Goal: Find specific page/section: Find specific page/section

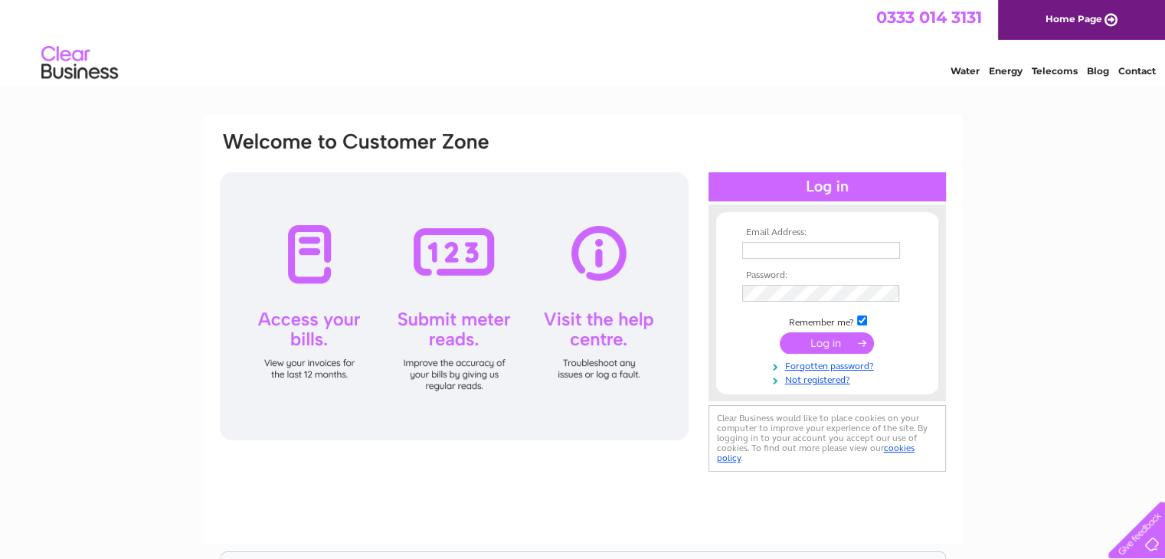
click at [819, 339] on input "submit" at bounding box center [827, 342] width 94 height 21
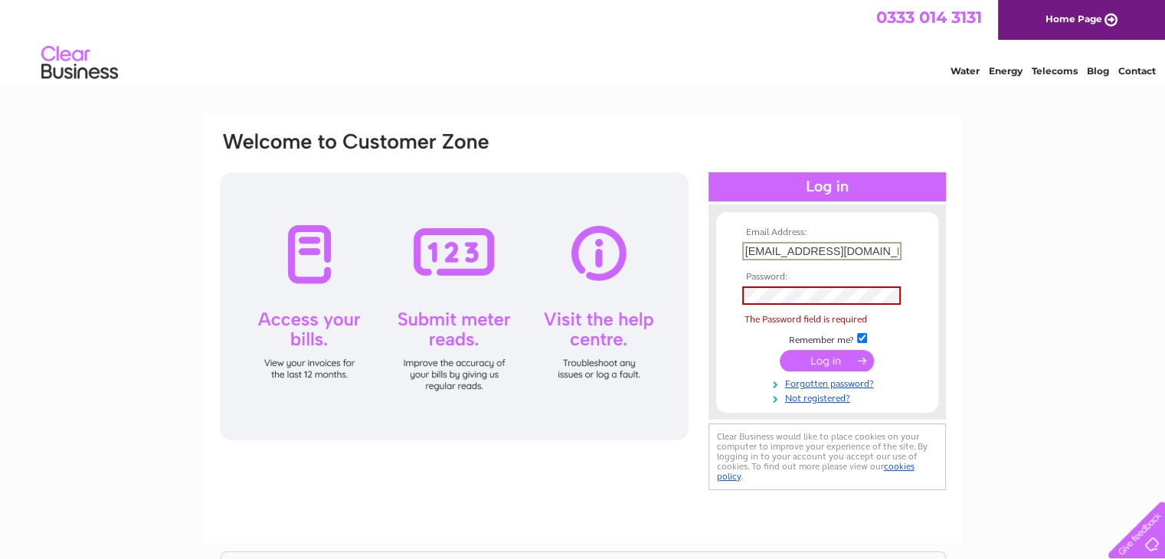
type input "solsecservices@yahoo.co.uk"
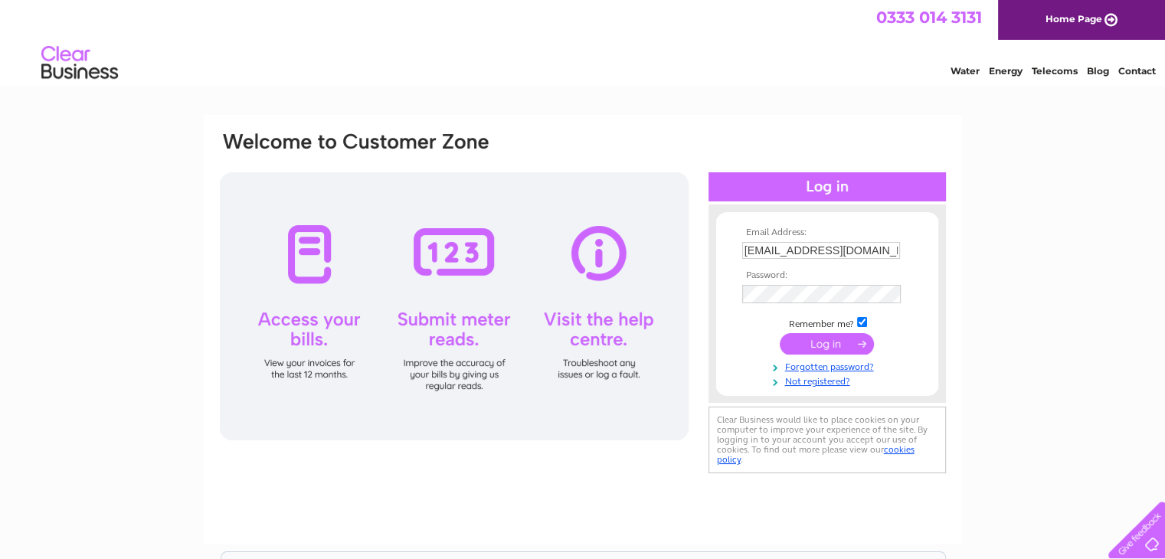
click at [811, 344] on input "submit" at bounding box center [827, 343] width 94 height 21
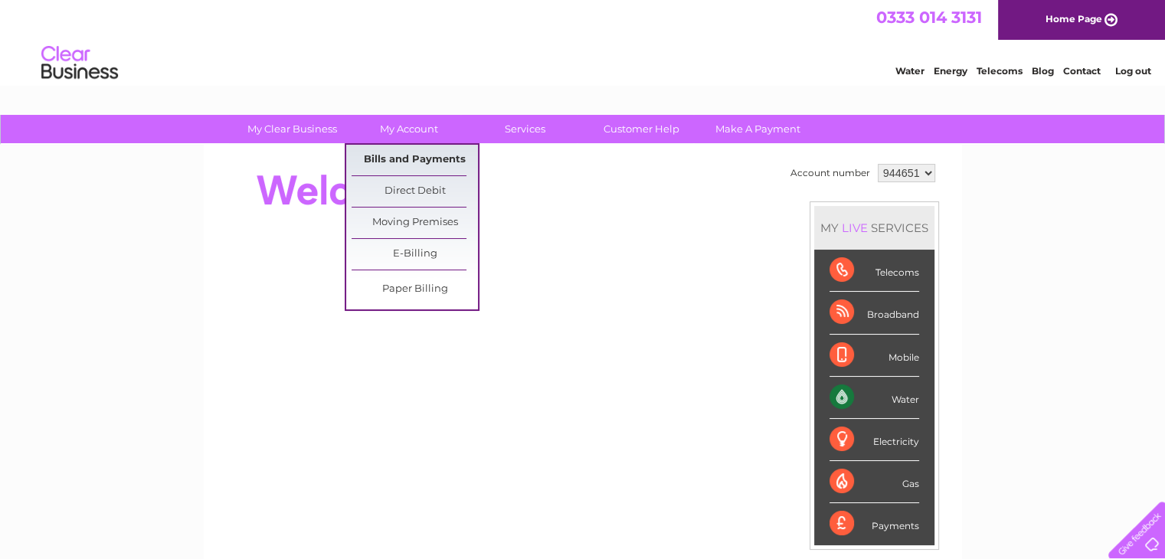
click at [449, 162] on link "Bills and Payments" at bounding box center [415, 160] width 126 height 31
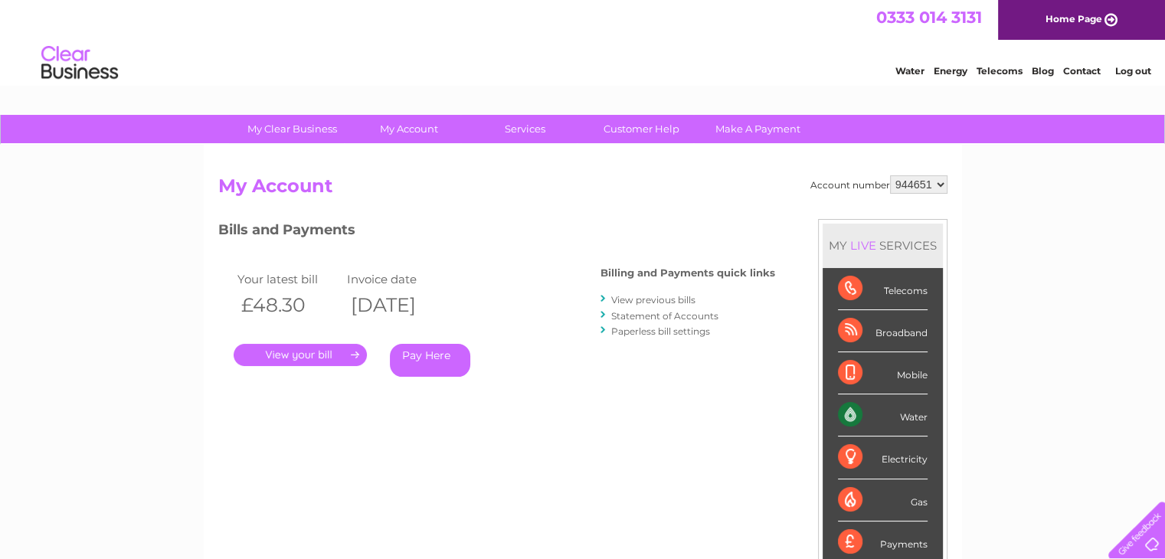
scroll to position [365, 0]
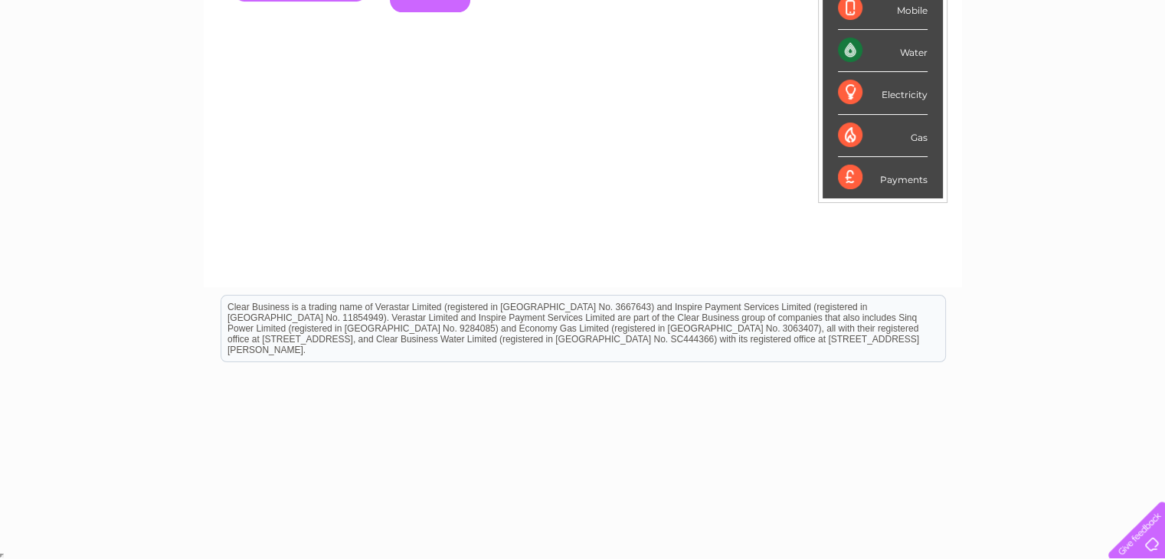
click at [1059, 18] on div "My Clear Business Login Details My Details My Preferences Link Account My Accou…" at bounding box center [582, 149] width 1165 height 799
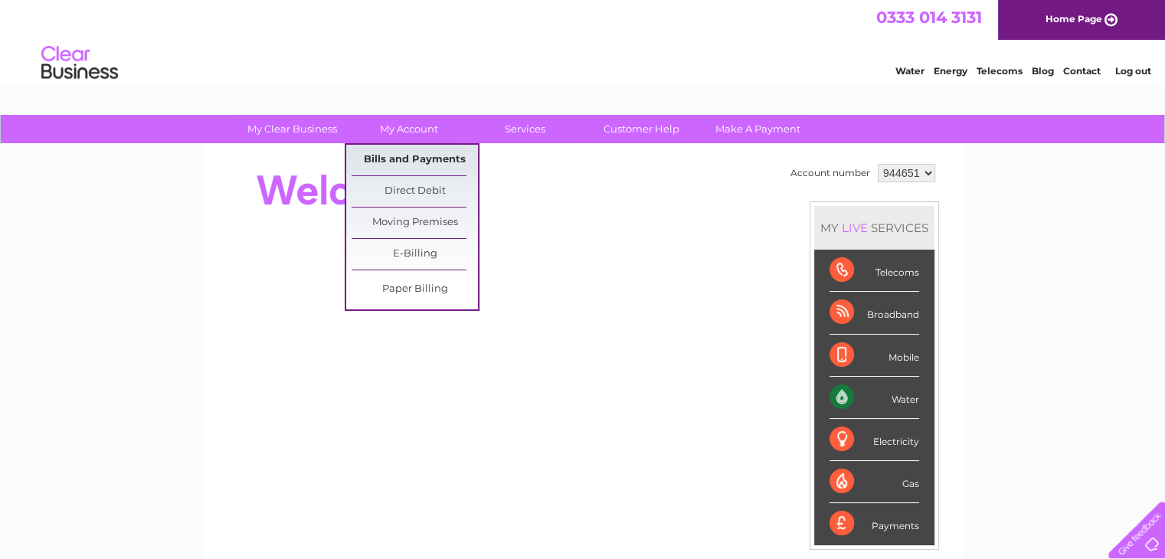
click at [404, 156] on link "Bills and Payments" at bounding box center [415, 160] width 126 height 31
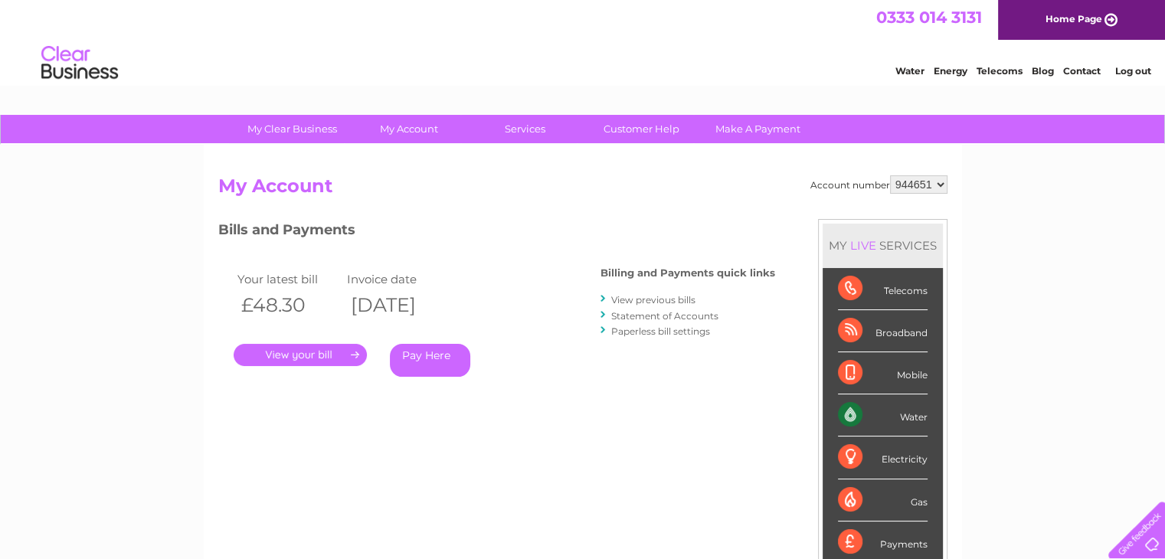
click at [304, 362] on link "." at bounding box center [300, 355] width 133 height 22
